Goal: Information Seeking & Learning: Learn about a topic

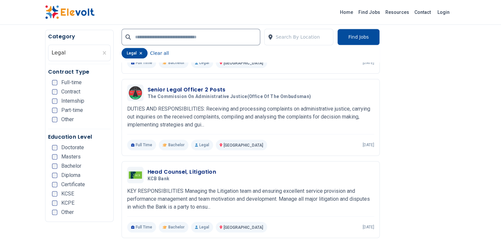
scroll to position [626, 0]
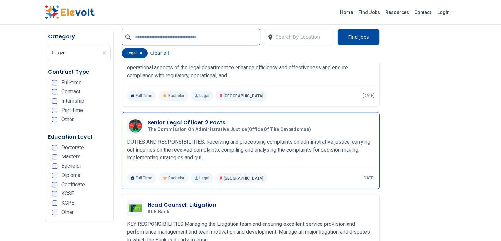
click at [176, 119] on h3 "Senior Legal Officer 2 Posts" at bounding box center [231, 123] width 166 height 8
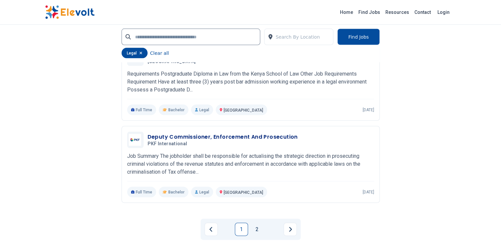
scroll to position [1351, 0]
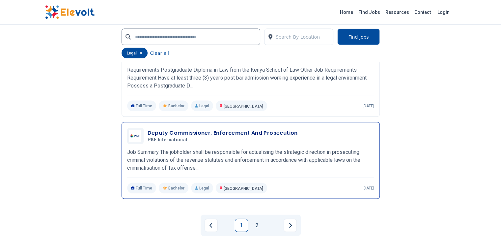
click at [212, 129] on h3 "Deputy Commissioner, Enforcement And Prosecution" at bounding box center [223, 133] width 150 height 8
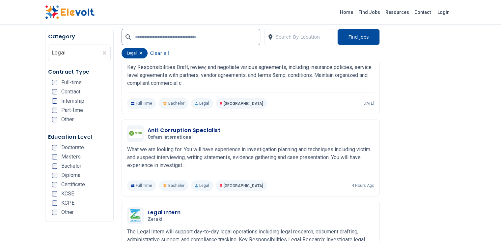
scroll to position [0, 0]
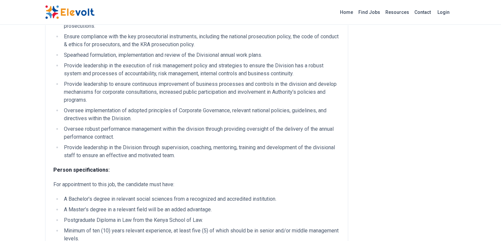
scroll to position [198, 0]
